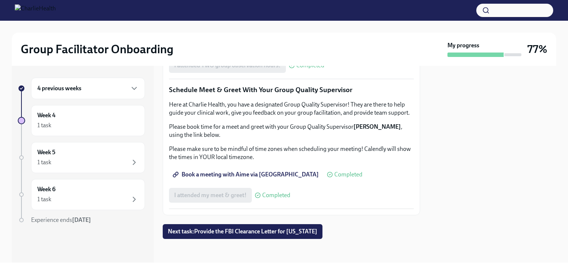
scroll to position [740, 0]
click at [91, 117] on div "Week 4 1 task" at bounding box center [87, 120] width 101 height 19
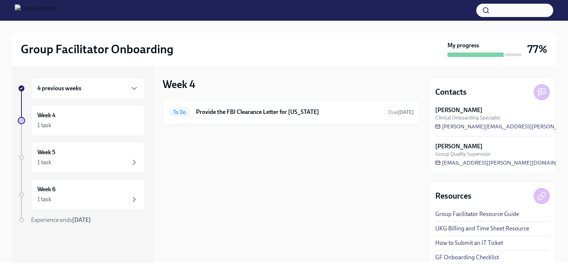
click at [109, 90] on div "4 previous weeks" at bounding box center [87, 88] width 101 height 9
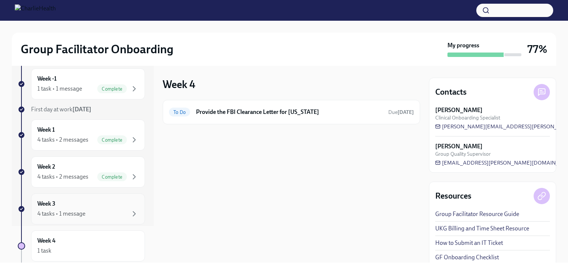
scroll to position [37, 0]
click at [89, 202] on div "Week 3 4 tasks • 1 message" at bounding box center [87, 208] width 101 height 19
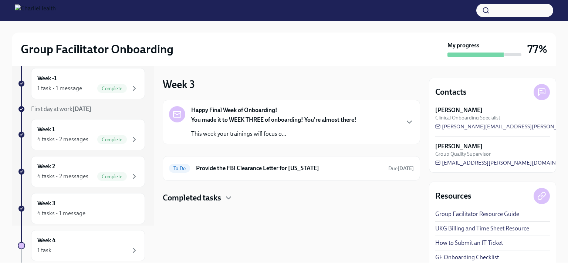
click at [281, 125] on div "You made it to WEEK THREE of onboarding! You're almost there! This week your tr…" at bounding box center [273, 127] width 165 height 22
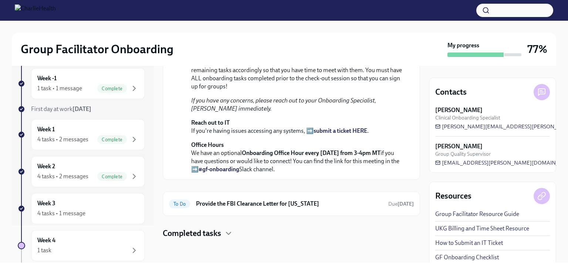
scroll to position [254, 0]
click at [80, 169] on div "Week 2 4 tasks • 2 messages Complete" at bounding box center [87, 171] width 101 height 19
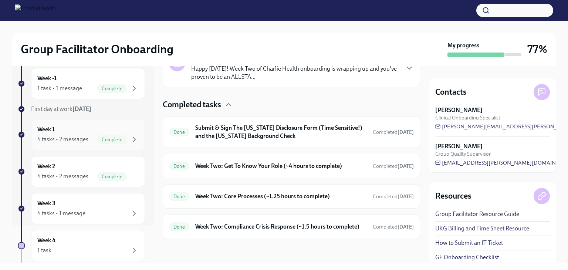
click at [94, 132] on div "Week 1 4 tasks • 2 messages Complete" at bounding box center [87, 134] width 101 height 19
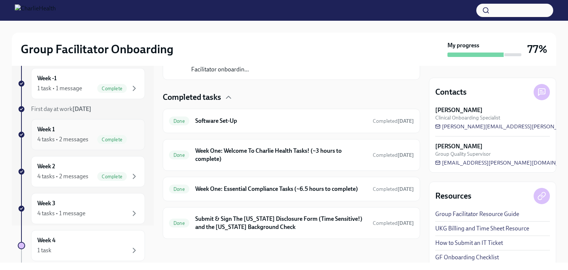
click at [63, 130] on div "Week 1 4 tasks • 2 messages Complete" at bounding box center [87, 134] width 101 height 19
click at [76, 144] on div "Week 1 4 tasks • 2 messages Complete" at bounding box center [88, 134] width 114 height 31
click at [78, 130] on div "Week 1 4 tasks • 2 messages Complete" at bounding box center [87, 134] width 101 height 19
click at [97, 135] on div "Complete" at bounding box center [117, 139] width 41 height 9
click at [219, 117] on h6 "Software Set-Up" at bounding box center [281, 121] width 172 height 8
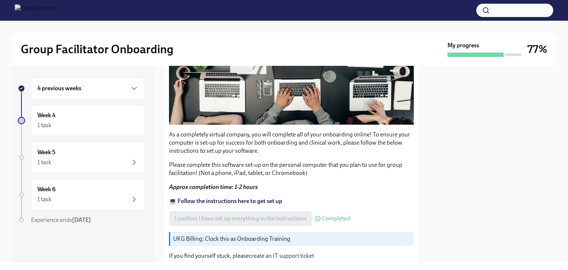
scroll to position [248, 0]
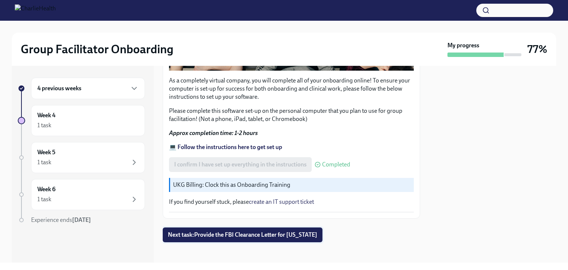
click at [275, 233] on span "Next task : Provide the FBI Clearance Letter for [US_STATE]" at bounding box center [242, 234] width 149 height 7
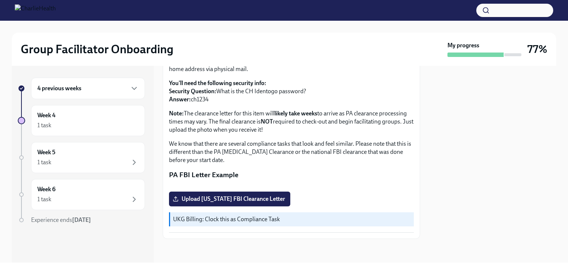
scroll to position [148, 0]
click at [262, 203] on span "Upload [US_STATE] FBI Clearance Letter" at bounding box center [229, 198] width 111 height 7
click at [0, 0] on input "Upload [US_STATE] FBI Clearance Letter" at bounding box center [0, 0] width 0 height 0
click at [225, 203] on span "[US_STATE] Clearance.PDF" at bounding box center [213, 198] width 78 height 7
click at [0, 0] on input "[US_STATE] Clearance.PDF" at bounding box center [0, 0] width 0 height 0
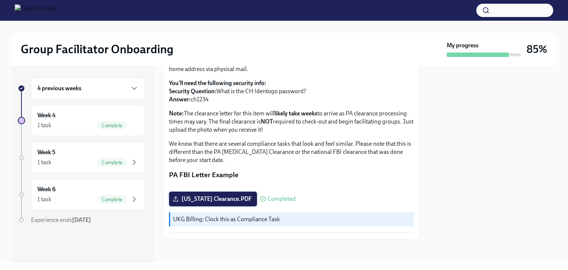
click at [177, 201] on icon at bounding box center [176, 200] width 4 height 1
click at [0, 0] on input "[US_STATE] Clearance.PDF" at bounding box center [0, 0] width 0 height 0
click at [95, 154] on div "Week 5 1 task Complete" at bounding box center [87, 157] width 101 height 19
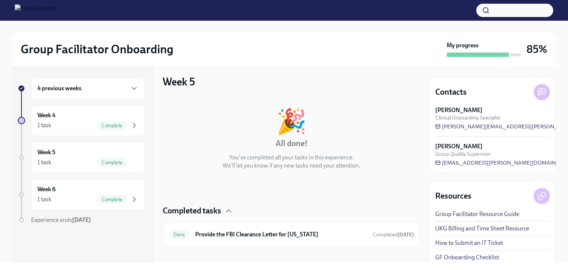
scroll to position [10, 0]
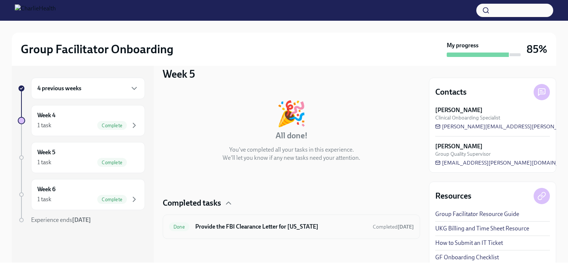
click at [295, 222] on div "Done Provide the FBI Clearance Letter for [US_STATE] Completed [DATE]" at bounding box center [291, 227] width 245 height 12
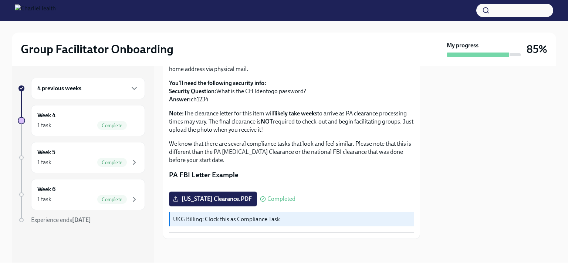
scroll to position [74, 0]
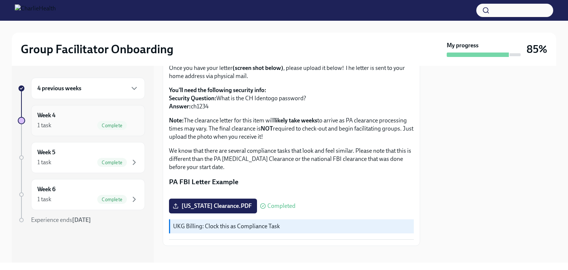
click at [102, 128] on span "Complete" at bounding box center [112, 126] width 30 height 6
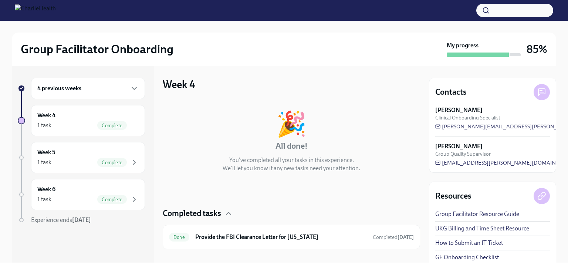
click at [88, 87] on div "4 previous weeks" at bounding box center [87, 88] width 101 height 9
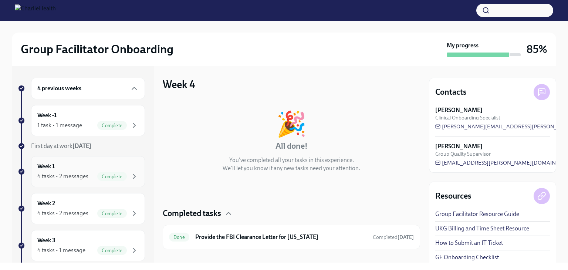
click at [99, 172] on div "Complete" at bounding box center [112, 176] width 30 height 9
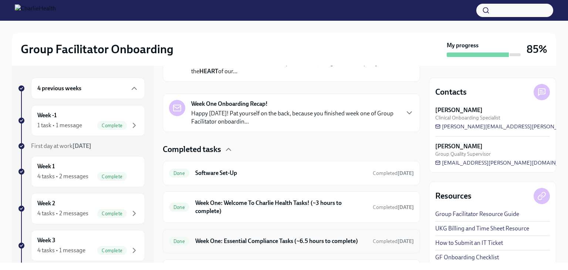
scroll to position [212, 0]
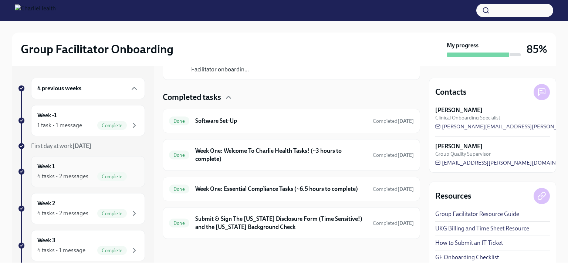
click at [97, 178] on span "Complete" at bounding box center [112, 177] width 30 height 6
click at [72, 172] on div "4 tasks • 2 messages Complete" at bounding box center [87, 176] width 101 height 9
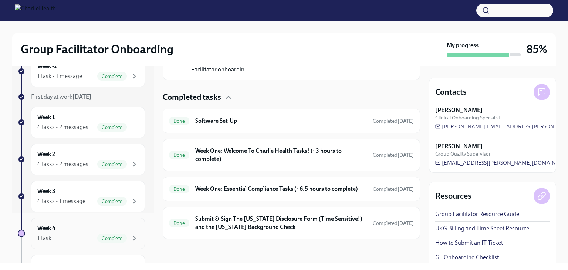
scroll to position [111, 0]
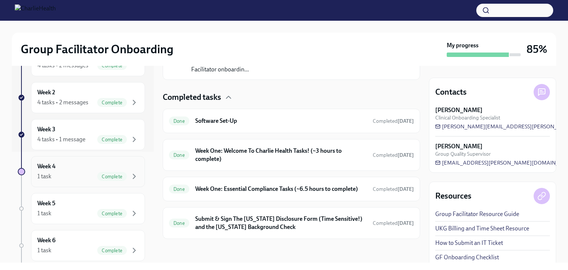
click at [77, 173] on div "1 task Complete" at bounding box center [87, 176] width 101 height 9
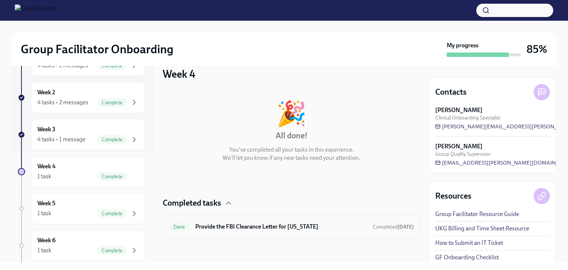
click at [270, 226] on h6 "Provide the FBI Clearance Letter for [US_STATE]" at bounding box center [281, 227] width 172 height 8
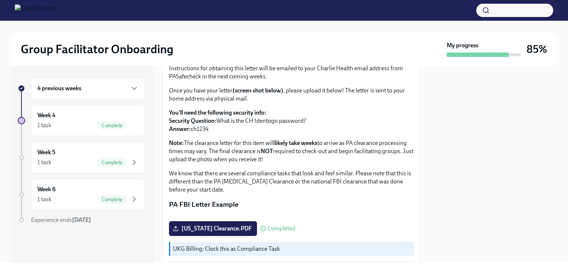
scroll to position [148, 0]
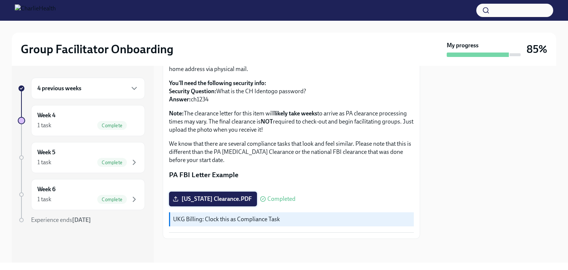
click at [186, 203] on span "[US_STATE] Clearance.PDF" at bounding box center [213, 198] width 78 height 7
click at [0, 0] on input "[US_STATE] Clearance.PDF" at bounding box center [0, 0] width 0 height 0
click at [80, 158] on div "1 task Complete" at bounding box center [87, 162] width 101 height 9
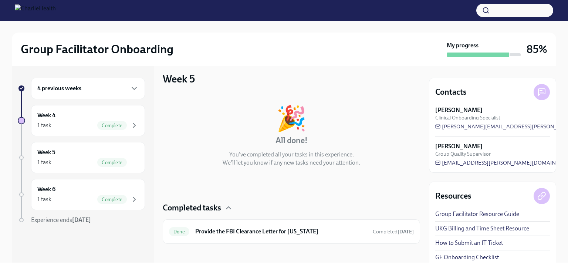
scroll to position [10, 0]
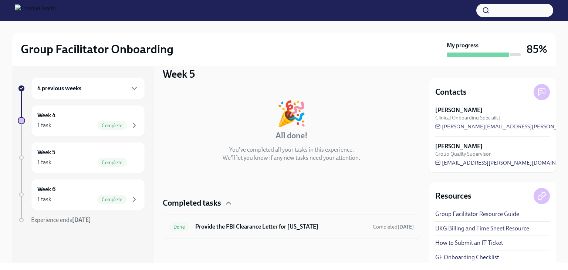
click at [258, 222] on div "Done Provide the FBI Clearance Letter for [US_STATE] Completed [DATE]" at bounding box center [291, 227] width 245 height 12
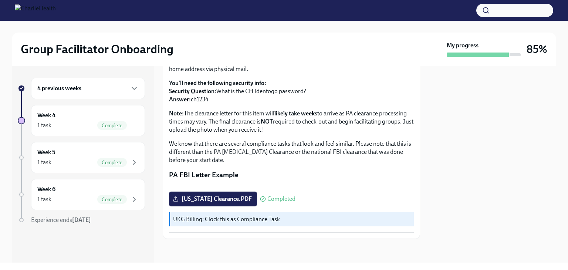
scroll to position [161, 0]
click at [95, 196] on div "1 task Complete" at bounding box center [87, 199] width 101 height 9
